Goal: Find specific page/section: Find specific page/section

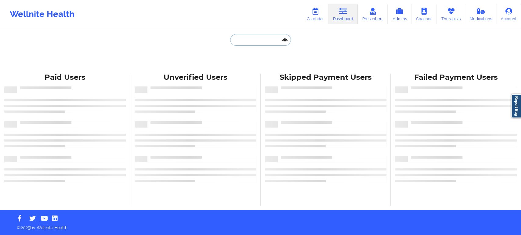
click at [255, 41] on input "text" at bounding box center [260, 40] width 60 height 12
paste input "DMORENO7611@GMAIL.COM"
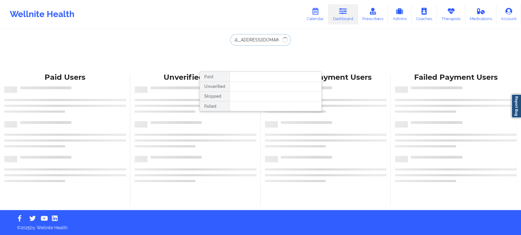
type input "DMORENO7611@GMAIL.COM"
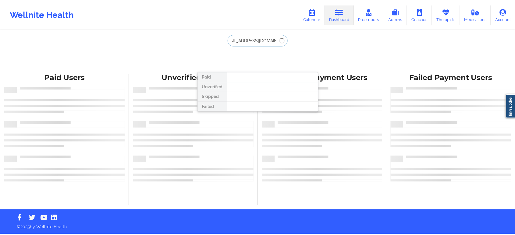
scroll to position [0, 0]
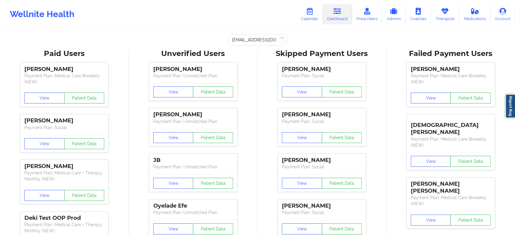
click at [263, 12] on div "Wellnite Health Calendar Dashboard Prescribers Admins Coaches Therapists Medica…" at bounding box center [257, 14] width 515 height 24
click at [268, 41] on input "DMORENO7611@GMAIL.COM" at bounding box center [258, 40] width 60 height 12
paste input "DMORENO7611@GMAIL.COM"
type input "DMORENO7611@GMAIL.COM"
paste input "DAMARYS MORENO"
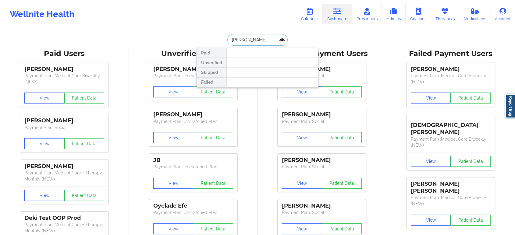
type input "DAMARYS MORENO"
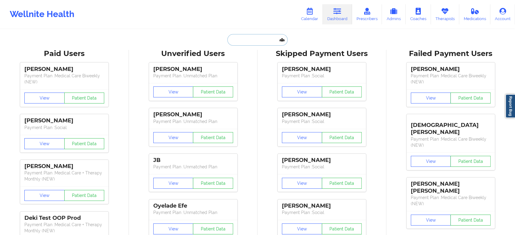
paste input "MICHAELRMCNEAL@GMAIL.COM"
type input "MICHAELRMCNEAL@GMAIL.COM"
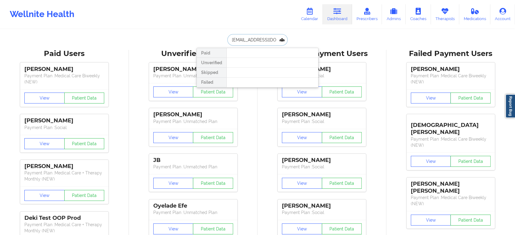
scroll to position [0, 19]
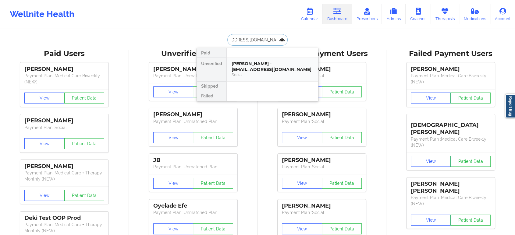
click at [275, 73] on div "Social" at bounding box center [273, 74] width 82 height 5
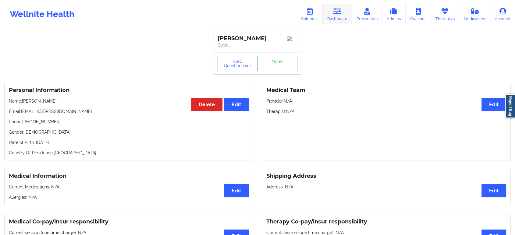
click at [341, 10] on icon at bounding box center [338, 11] width 8 height 7
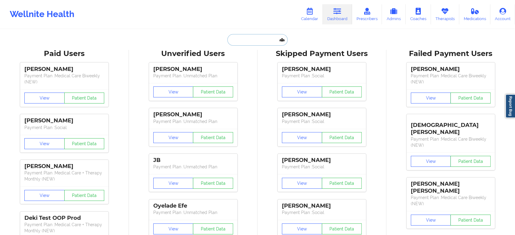
click at [252, 39] on input "text" at bounding box center [258, 40] width 60 height 12
paste input "steph.hall0326@gmail.com"
type input "steph.hall0326@gmail.com"
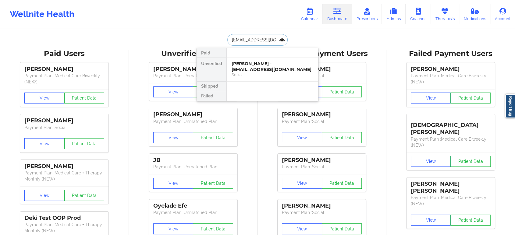
scroll to position [0, 5]
click at [268, 73] on div "Social" at bounding box center [273, 74] width 82 height 5
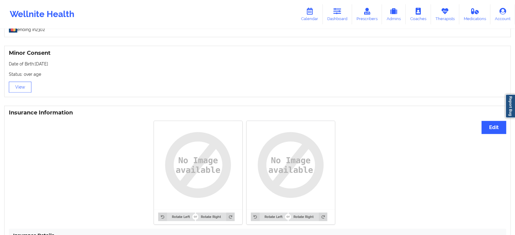
drag, startPoint x: 131, startPoint y: 150, endPoint x: 138, endPoint y: 134, distance: 17.7
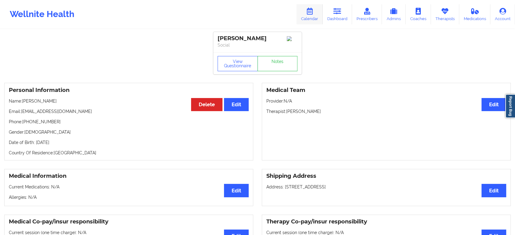
click at [308, 13] on icon at bounding box center [310, 11] width 8 height 7
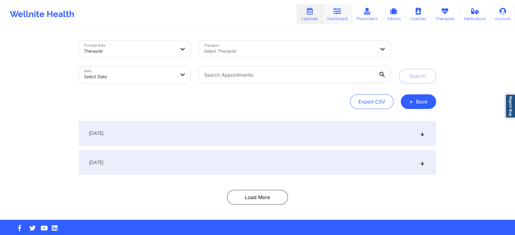
click at [339, 13] on icon at bounding box center [338, 11] width 8 height 7
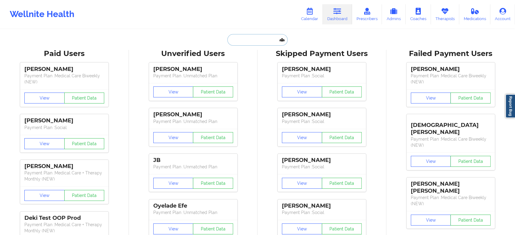
click at [267, 36] on input "text" at bounding box center [258, 40] width 60 height 12
paste input "steph.hall0326@gmail.com"
type input "steph.hall0326@gmail.com"
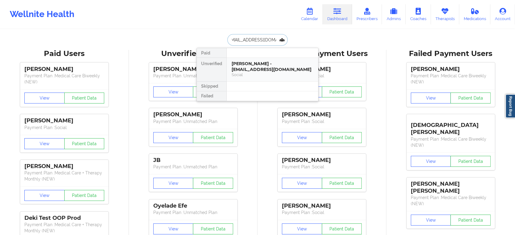
click at [261, 70] on div "Stephanie Olson - steph.hall0326@gmail.com" at bounding box center [273, 66] width 82 height 11
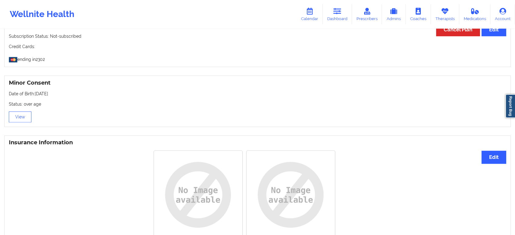
scroll to position [386, 0]
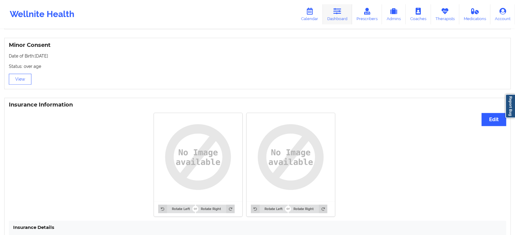
click at [344, 8] on link "Dashboard" at bounding box center [337, 14] width 29 height 20
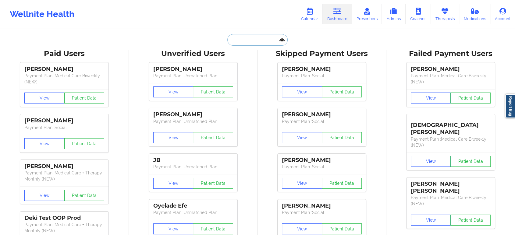
click at [266, 38] on input "text" at bounding box center [258, 40] width 60 height 12
paste input "solson@fbalions.org"
type input "solson@fbalions.org"
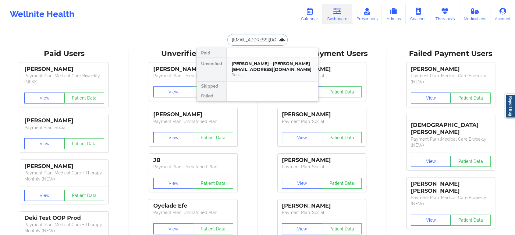
click at [264, 65] on div "Stephanie Olson - solson@fbalions.org" at bounding box center [273, 66] width 82 height 11
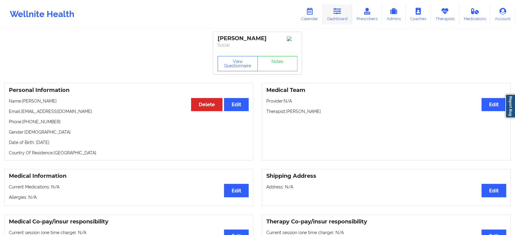
click at [332, 14] on link "Dashboard" at bounding box center [337, 14] width 29 height 20
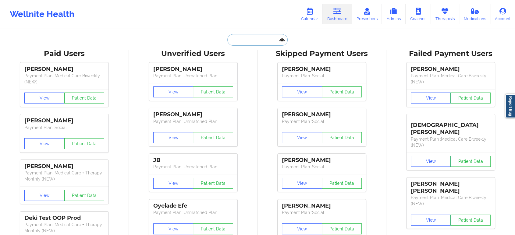
click at [266, 40] on input "text" at bounding box center [258, 40] width 60 height 12
paste input "alexander.redd@gmail.com"
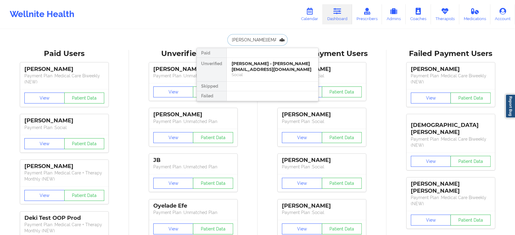
scroll to position [0, 5]
type input "alexander.redd@gmail.com"
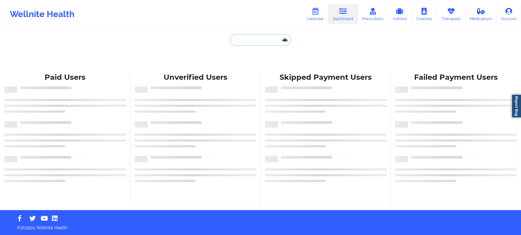
click at [259, 41] on input "text" at bounding box center [260, 40] width 60 height 12
paste input "alexander.redd@gmail.com"
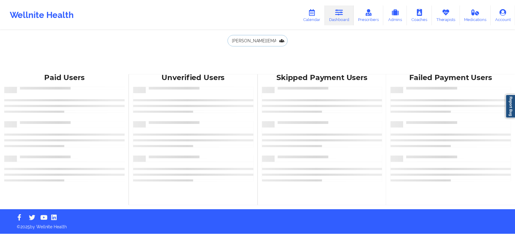
scroll to position [0, 5]
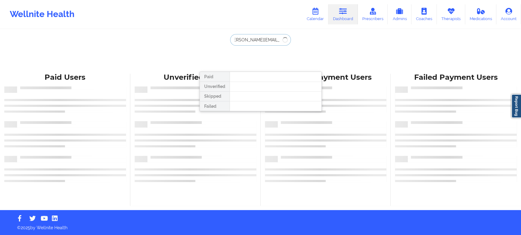
type input "alexander.redd@gmail.com"
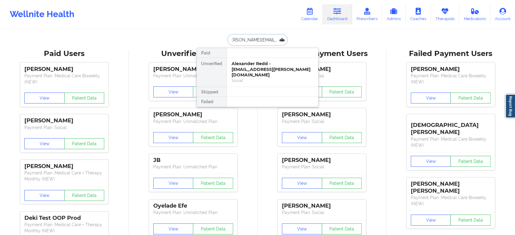
scroll to position [0, 0]
click at [261, 69] on div "Alexander Redd - alexander.redd@gmail.com" at bounding box center [273, 69] width 82 height 17
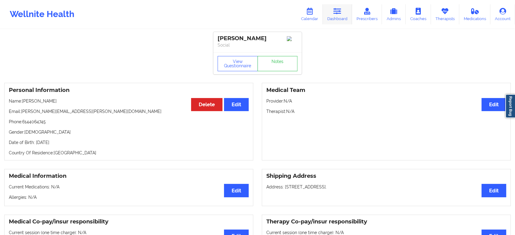
click at [339, 14] on icon at bounding box center [338, 11] width 8 height 7
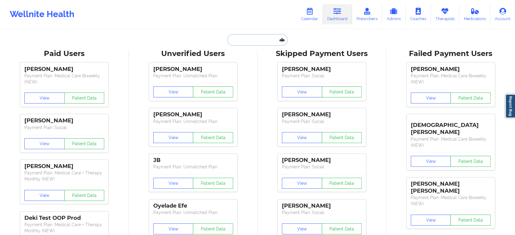
click at [249, 44] on input "text" at bounding box center [258, 40] width 60 height 12
paste input "thanodanas2020@gmail.com"
type input "thanodanas2020@gmail.com"
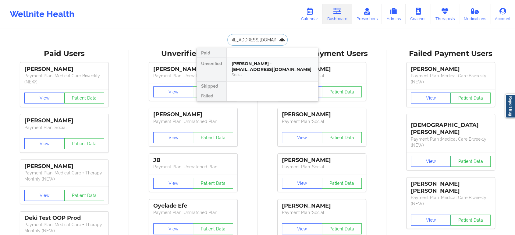
click at [252, 65] on div "Thano Danas - thanodanas2020@gmail.com" at bounding box center [273, 66] width 82 height 11
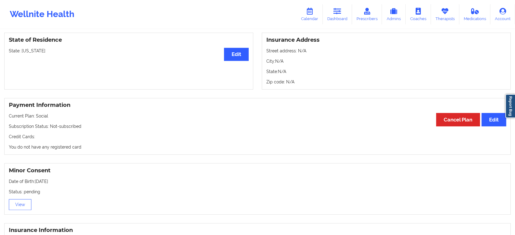
scroll to position [253, 0]
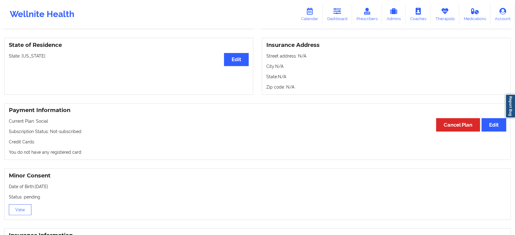
click at [37, 58] on p "State: Massachusetts" at bounding box center [129, 56] width 240 height 6
copy p "[US_STATE]"
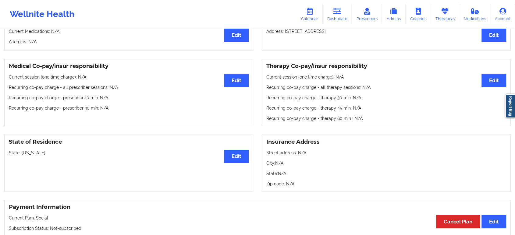
scroll to position [0, 0]
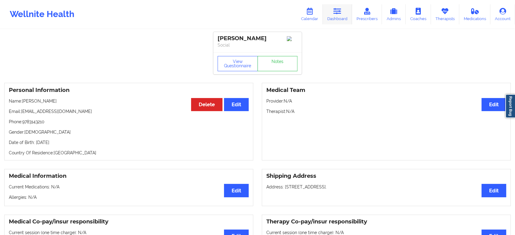
click at [338, 13] on icon at bounding box center [338, 11] width 8 height 7
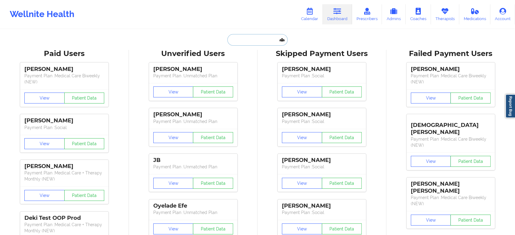
click at [268, 43] on input "text" at bounding box center [258, 40] width 60 height 12
paste input "Thano Danas"
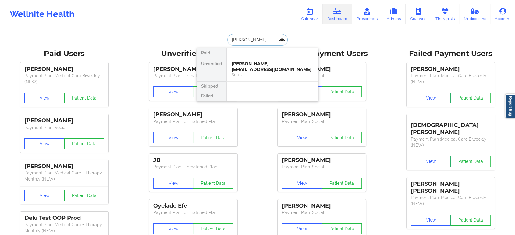
paste input "Jonathon McCallum"
type input "Jonathon McCallum"
click at [278, 71] on div "Jonathon McCallum - jrmccallum32@gmail.com" at bounding box center [273, 66] width 82 height 11
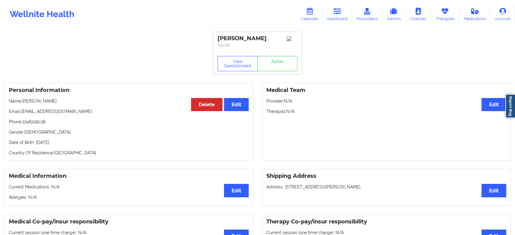
drag, startPoint x: 65, startPoint y: 103, endPoint x: 23, endPoint y: 102, distance: 41.8
click at [23, 102] on p "Name: Jonathon McCallum" at bounding box center [129, 101] width 240 height 6
copy p "Jonathon McCallum"
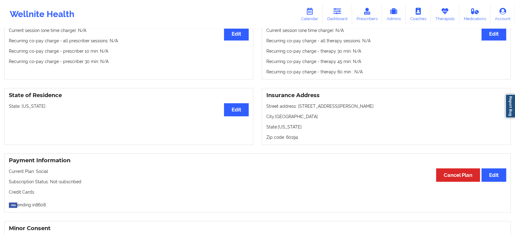
scroll to position [159, 0]
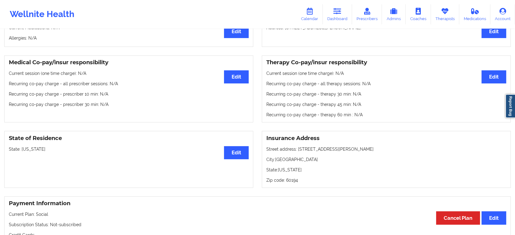
click at [27, 152] on p "State: Illinois" at bounding box center [129, 149] width 240 height 6
copy p "[US_STATE]"
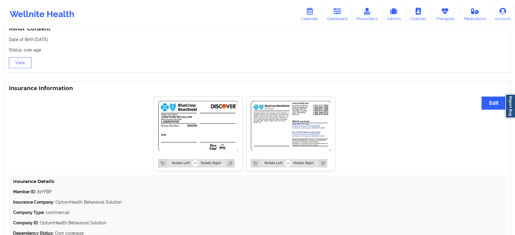
scroll to position [443, 0]
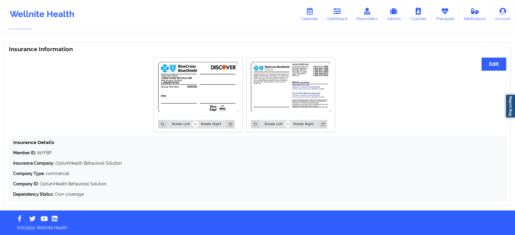
click at [43, 153] on p "Member ID: 81YFBP" at bounding box center [257, 153] width 489 height 6
copy p "81YFBP"
click at [190, 85] on img at bounding box center [198, 87] width 80 height 51
drag, startPoint x: 124, startPoint y: 163, endPoint x: 66, endPoint y: 163, distance: 57.9
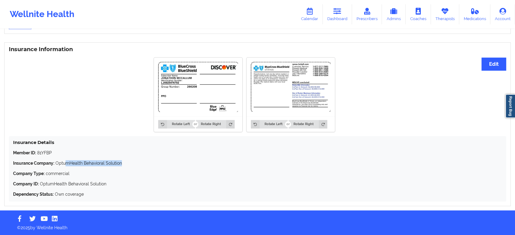
click at [66, 163] on p "Insurance Company: OptumHealth Behavioral Solution" at bounding box center [257, 163] width 489 height 6
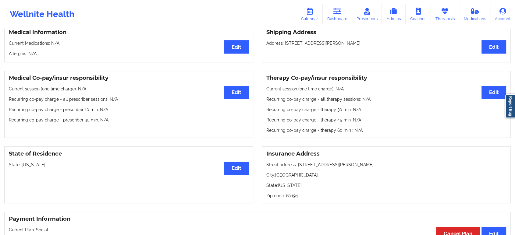
scroll to position [0, 0]
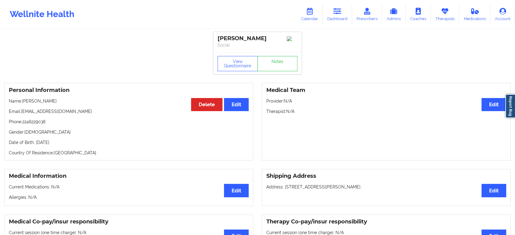
drag, startPoint x: 69, startPoint y: 105, endPoint x: 23, endPoint y: 101, distance: 45.3
click at [23, 101] on p "Name: Jonathon McCallum" at bounding box center [129, 101] width 240 height 6
copy p "Jonathon McCallum"
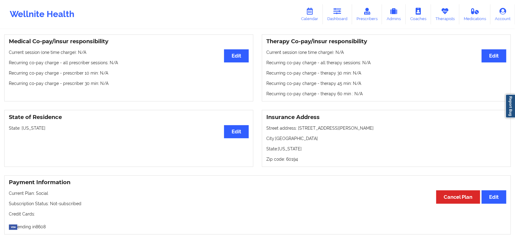
scroll to position [203, 0]
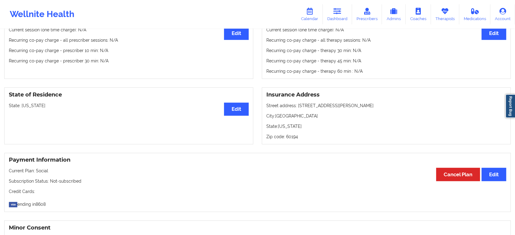
click at [27, 107] on p "State: Illinois" at bounding box center [129, 106] width 240 height 6
copy p "[US_STATE]"
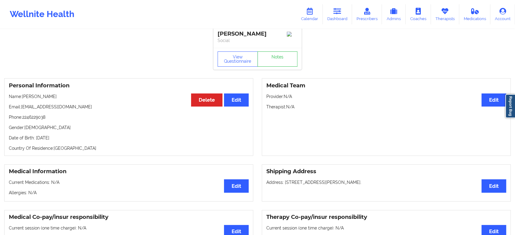
scroll to position [0, 0]
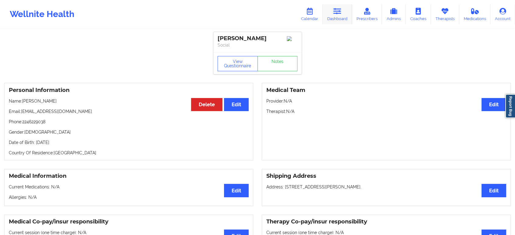
click at [339, 14] on icon at bounding box center [338, 11] width 8 height 7
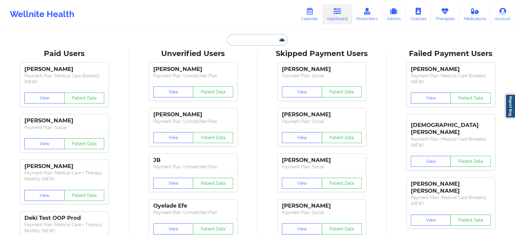
click at [254, 38] on input "text" at bounding box center [258, 40] width 60 height 12
paste input "Madeline Grant"
type input "Madeline Grant"
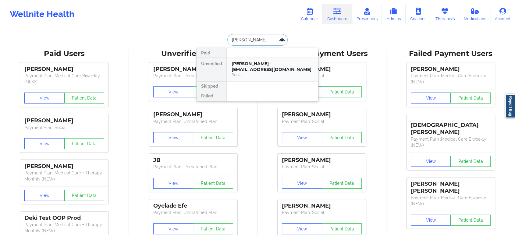
click at [267, 66] on div "Madeline Grant - mbw3456@gmail.com" at bounding box center [273, 66] width 82 height 11
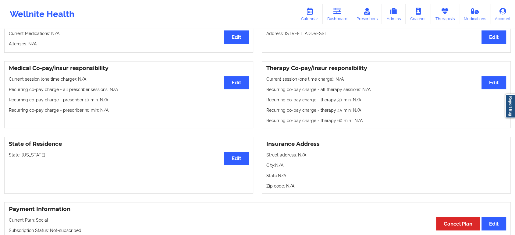
scroll to position [200, 0]
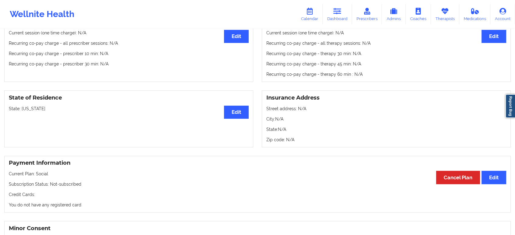
drag, startPoint x: 52, startPoint y: 112, endPoint x: 22, endPoint y: 112, distance: 29.9
click at [22, 112] on p "State: North Carolina" at bounding box center [129, 109] width 240 height 6
copy p "[US_STATE]"
click at [175, 107] on div "State of Residence Edit State: North Carolina" at bounding box center [128, 119] width 249 height 57
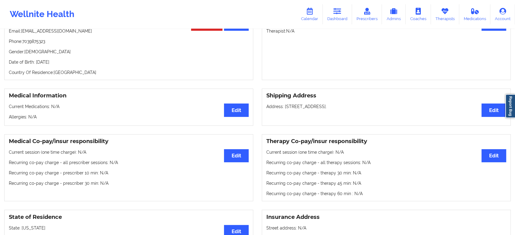
scroll to position [0, 0]
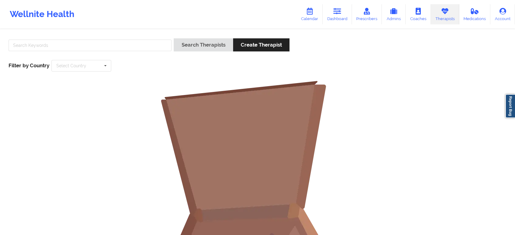
click at [120, 42] on input "text" at bounding box center [90, 46] width 163 height 12
type input "[PERSON_NAME]"
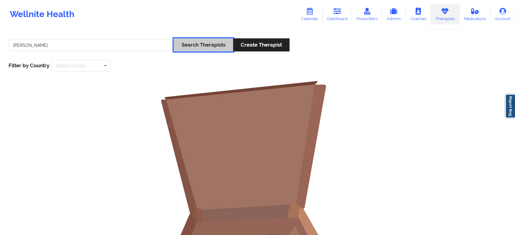
click at [204, 45] on button "Search Therapists" at bounding box center [203, 44] width 59 height 13
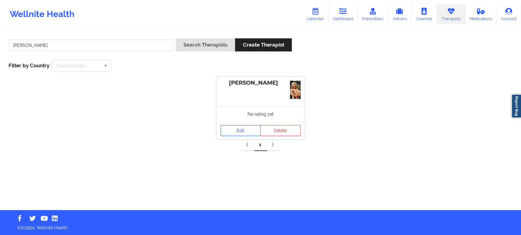
click at [241, 132] on link "Edit" at bounding box center [240, 130] width 40 height 11
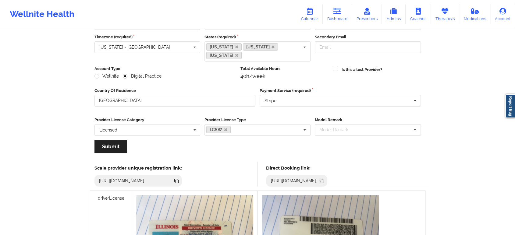
scroll to position [102, 0]
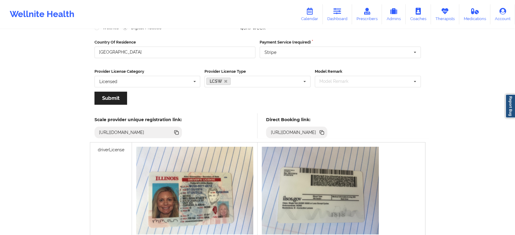
click at [324, 132] on icon at bounding box center [322, 133] width 3 height 3
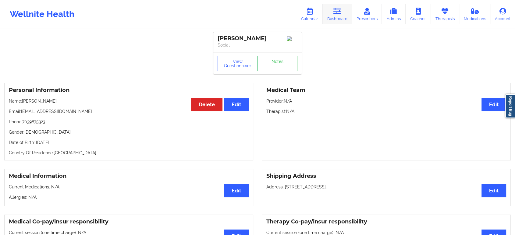
click at [341, 10] on icon at bounding box center [338, 11] width 8 height 7
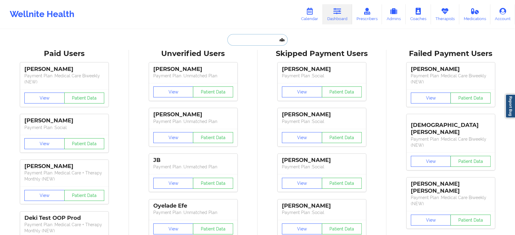
click at [261, 42] on input "text" at bounding box center [258, 40] width 60 height 12
paste input "[PERSON_NAME]"
type input "Madeline Grant"
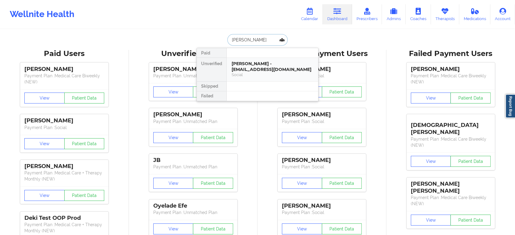
click at [275, 64] on div "Madeline Grant - mbw3456@gmail.com" at bounding box center [273, 66] width 82 height 11
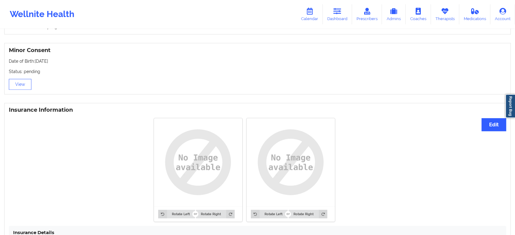
scroll to position [422, 0]
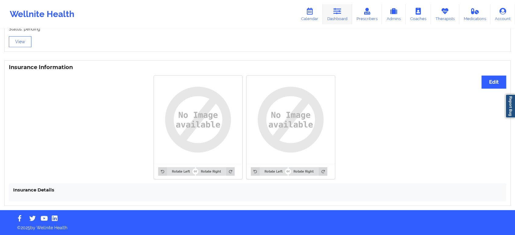
click at [340, 12] on icon at bounding box center [338, 11] width 8 height 7
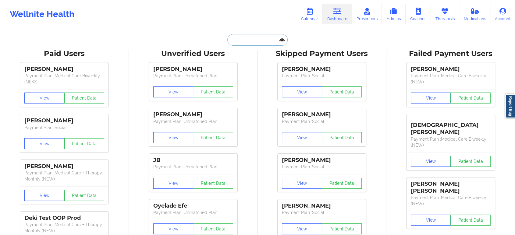
click at [253, 39] on input "text" at bounding box center [258, 40] width 60 height 12
paste input "SHANNON RAY"
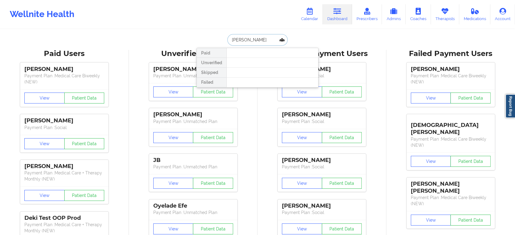
paste input "OFIA N ABREU"
paste input "jnfitts1@yahoo.com"
paste input "JESSICA FITTS"
paste input "jnfitts1@yahoo.com"
type input "jnfitts1@yahoo.com"
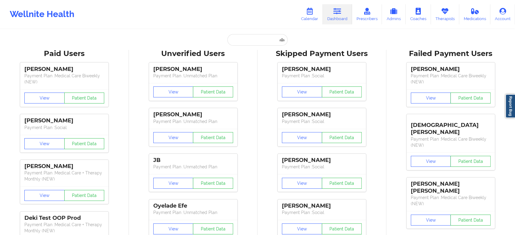
drag, startPoint x: 270, startPoint y: 19, endPoint x: 254, endPoint y: 2, distance: 23.7
click at [270, 19] on div "Wellnite Health Calendar Dashboard Prescribers Admins Coaches Therapists Medica…" at bounding box center [257, 14] width 515 height 24
click at [255, 36] on input "text" at bounding box center [258, 40] width 60 height 12
paste input "JENNALY BELLIKOFF"
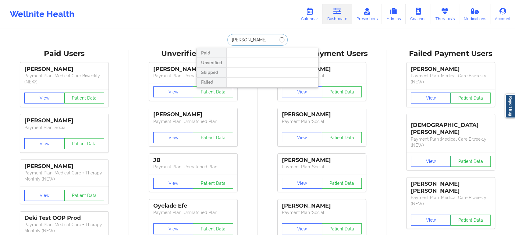
type input "JENNALY BELLIKOFF"
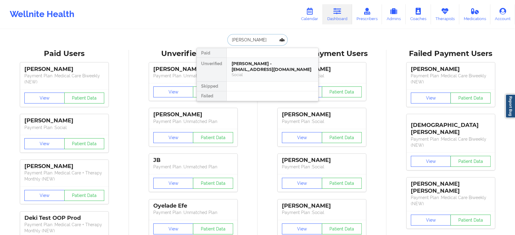
click at [263, 70] on div "Jennaly Bellikoff - jennalybellikoff@gmail.com" at bounding box center [273, 66] width 82 height 11
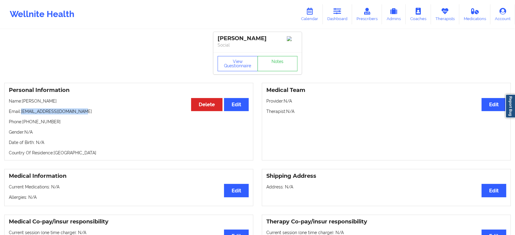
drag, startPoint x: 79, startPoint y: 113, endPoint x: 21, endPoint y: 112, distance: 57.9
click at [21, 112] on p "Email: jennalybellikoff@gmail.com" at bounding box center [129, 112] width 240 height 6
copy p "jennalybellikoff@gmail.com"
click at [150, 112] on p "Email: jennalybellikoff@gmail.com" at bounding box center [129, 112] width 240 height 6
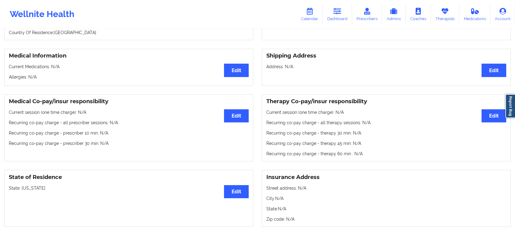
scroll to position [60, 0]
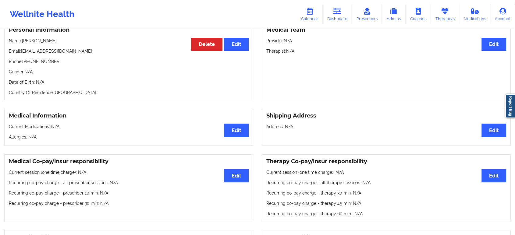
click at [41, 64] on p "Phone: +19544654371" at bounding box center [129, 62] width 240 height 6
copy p "19544654371"
drag, startPoint x: 335, startPoint y: 134, endPoint x: 336, endPoint y: 119, distance: 14.3
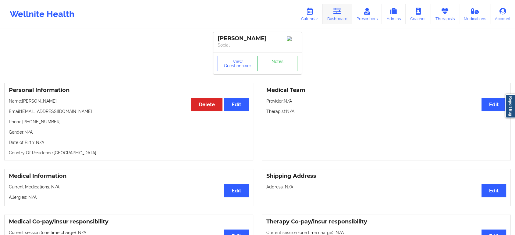
click at [344, 12] on link "Dashboard" at bounding box center [337, 14] width 29 height 20
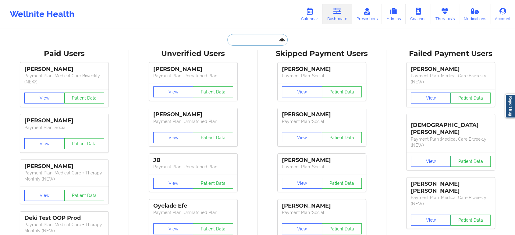
click at [265, 40] on input "text" at bounding box center [258, 40] width 60 height 12
paste input "Cori.kish@berlindenys.com"
type input "Cori.kish@berlindenys.com"
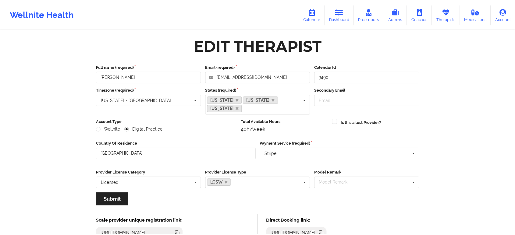
scroll to position [102, 0]
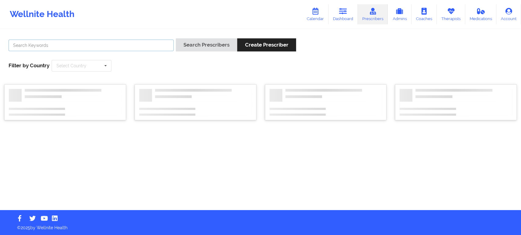
click at [127, 41] on input "text" at bounding box center [91, 46] width 165 height 12
paste input "[PERSON_NAME]"
type input "[PERSON_NAME]"
click at [208, 43] on button "Search Prescribers" at bounding box center [206, 44] width 61 height 13
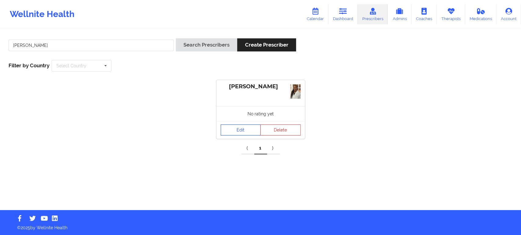
click at [243, 131] on link "Edit" at bounding box center [240, 130] width 40 height 11
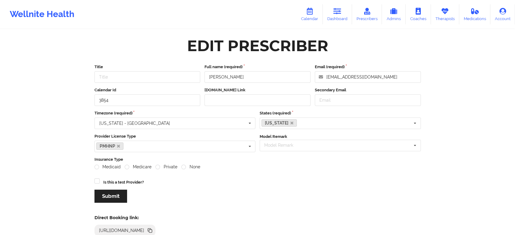
scroll to position [34, 0]
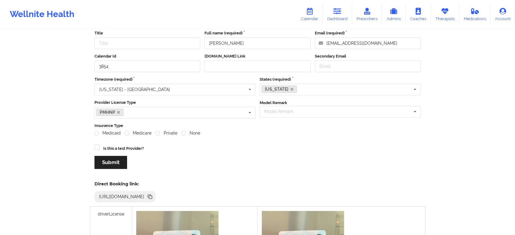
click at [151, 196] on icon at bounding box center [149, 196] width 3 height 3
click at [446, 9] on icon at bounding box center [445, 11] width 8 height 7
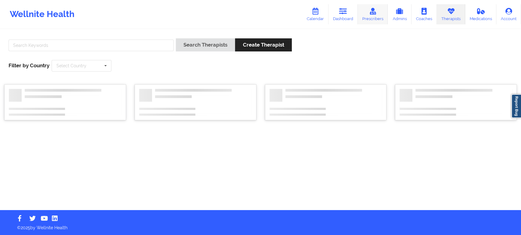
click at [375, 13] on icon at bounding box center [372, 11] width 8 height 7
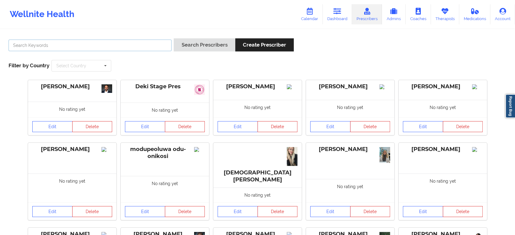
click at [117, 46] on input "text" at bounding box center [90, 46] width 163 height 12
paste input "[PERSON_NAME][US_STATE]"
type input "[PERSON_NAME][US_STATE]"
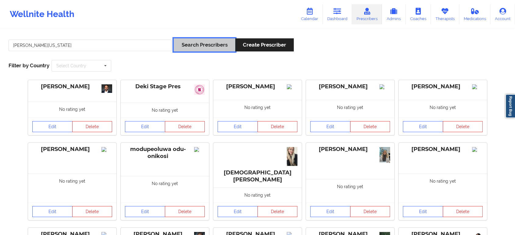
click at [195, 42] on button "Search Prescribers" at bounding box center [204, 44] width 61 height 13
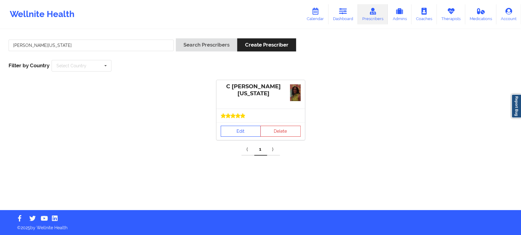
click at [243, 123] on div "Edit Delete" at bounding box center [260, 132] width 88 height 18
click at [236, 135] on link "Edit" at bounding box center [240, 131] width 40 height 11
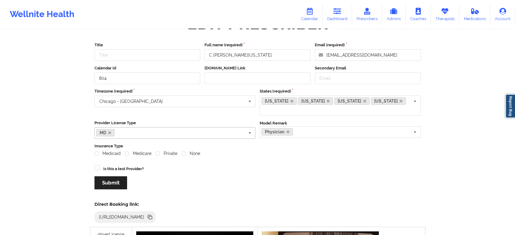
scroll to position [34, 0]
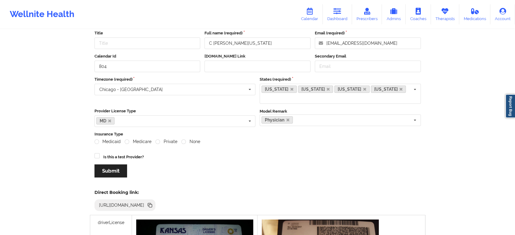
click at [152, 205] on icon at bounding box center [150, 206] width 3 height 3
